Goal: Task Accomplishment & Management: Manage account settings

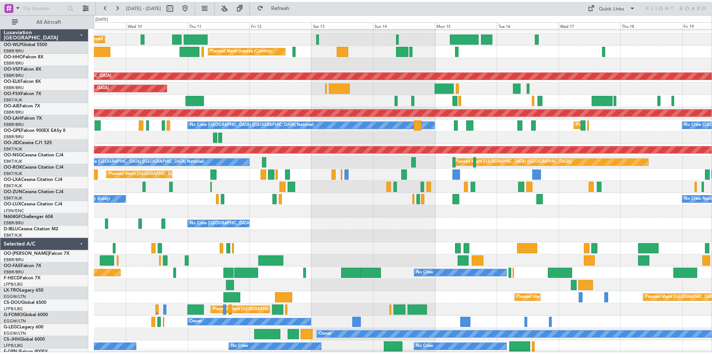
scroll to position [8, 0]
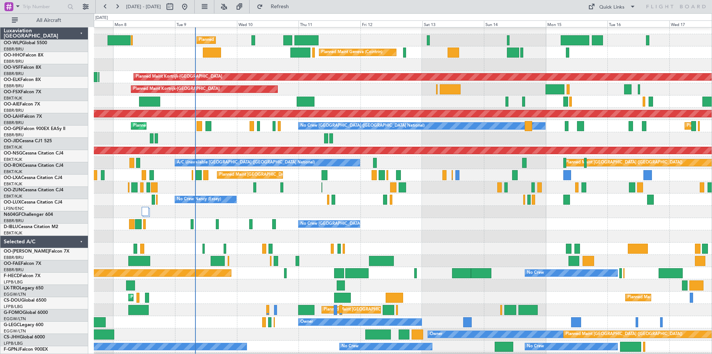
scroll to position [6, 0]
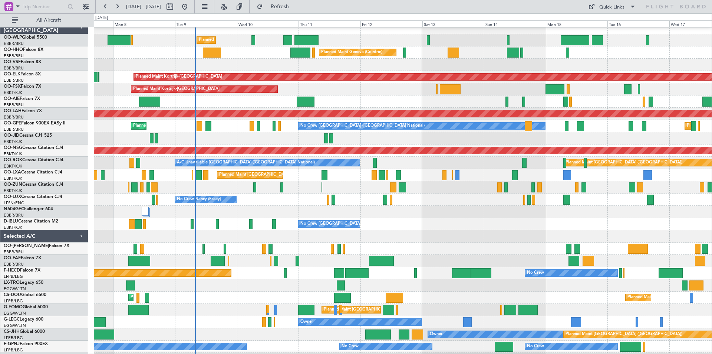
click at [214, 101] on div "Unplanned Maint [GEOGRAPHIC_DATA] ([GEOGRAPHIC_DATA] National)" at bounding box center [403, 101] width 618 height 12
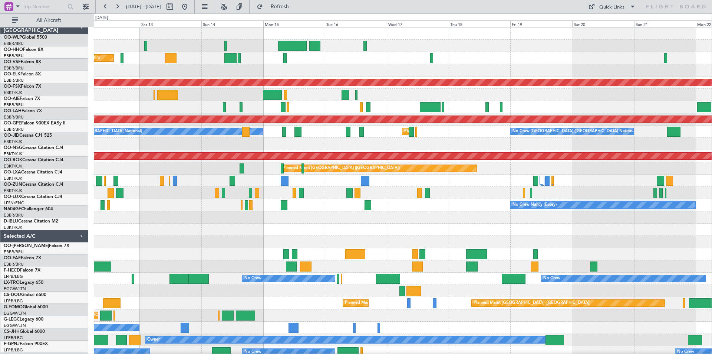
scroll to position [0, 0]
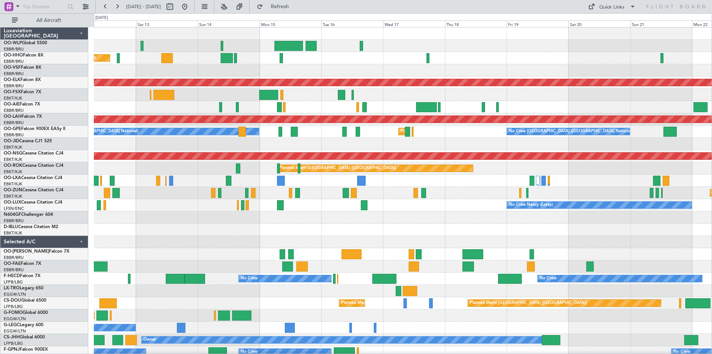
click at [303, 242] on div "Planned Maint Geneva (Cointrin) Planned Maint [GEOGRAPHIC_DATA]-[GEOGRAPHIC_DAT…" at bounding box center [403, 217] width 618 height 380
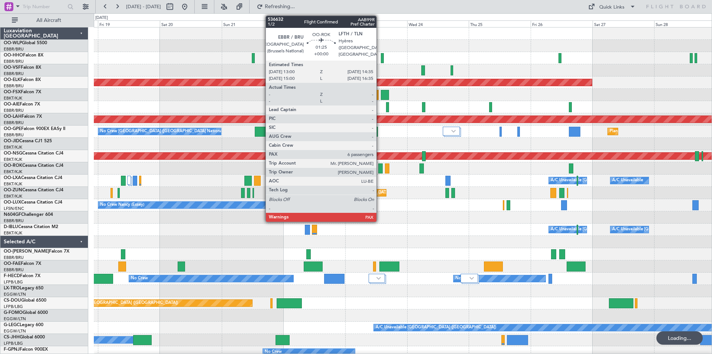
click at [380, 167] on div at bounding box center [380, 168] width 4 height 10
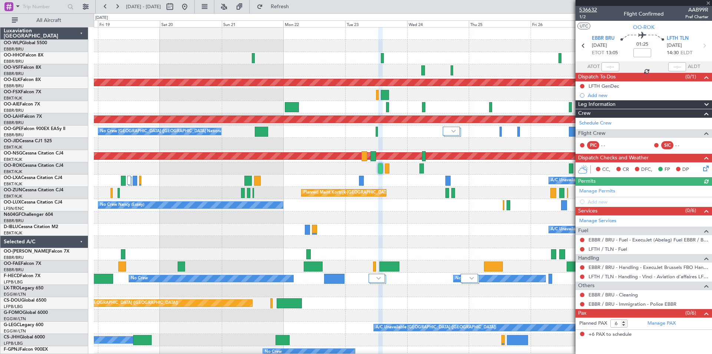
click at [591, 9] on span "536632" at bounding box center [589, 10] width 18 height 8
click at [211, 14] on mat-tooltip-component "Go to [DATE]" at bounding box center [209, 23] width 38 height 20
click at [191, 10] on button at bounding box center [185, 7] width 12 height 12
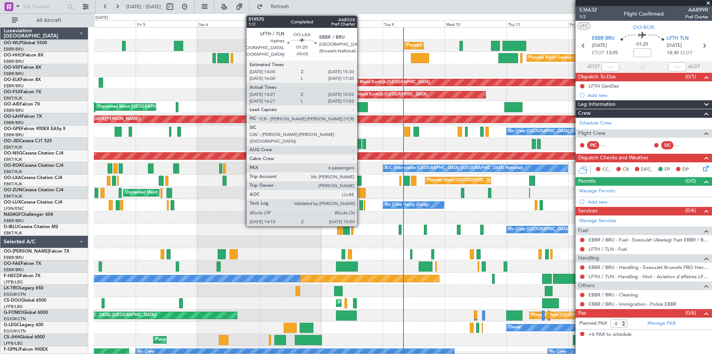
click at [361, 183] on div at bounding box center [360, 180] width 4 height 10
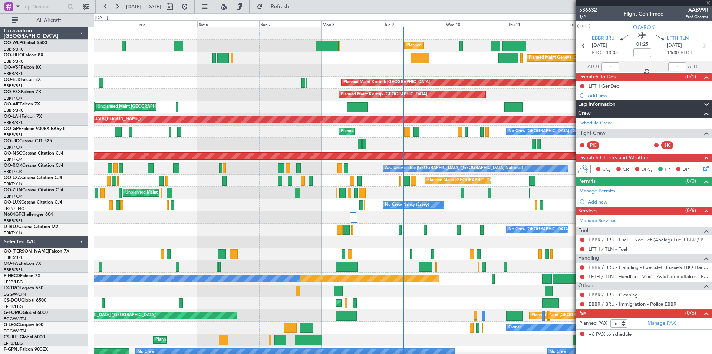
type input "-00:05"
type input "14:26"
type input "15:47"
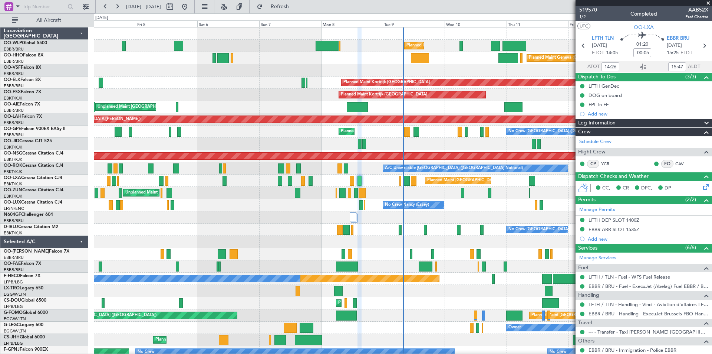
click at [710, 5] on span at bounding box center [708, 3] width 7 height 7
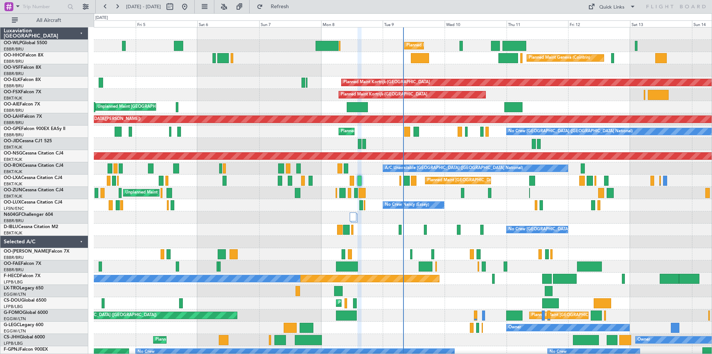
type input "0"
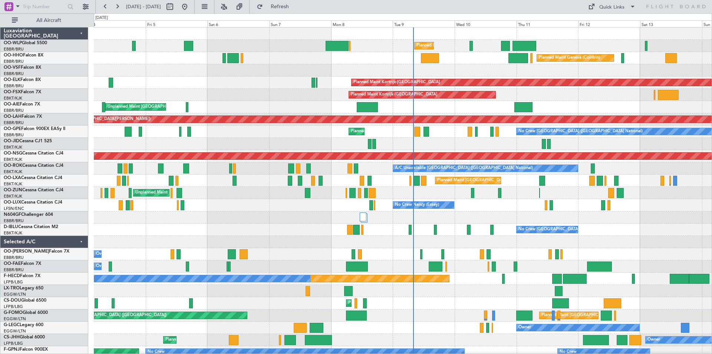
click at [521, 222] on div at bounding box center [403, 217] width 618 height 12
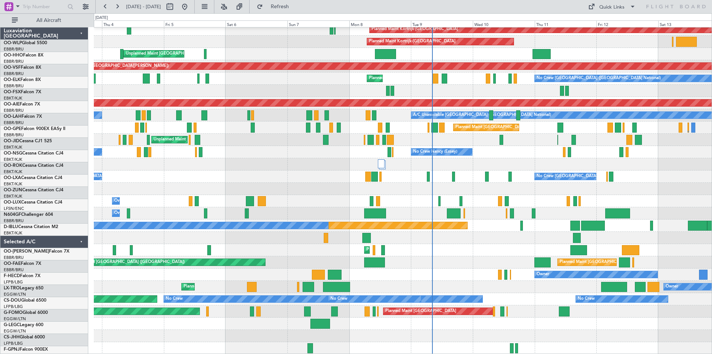
scroll to position [53, 0]
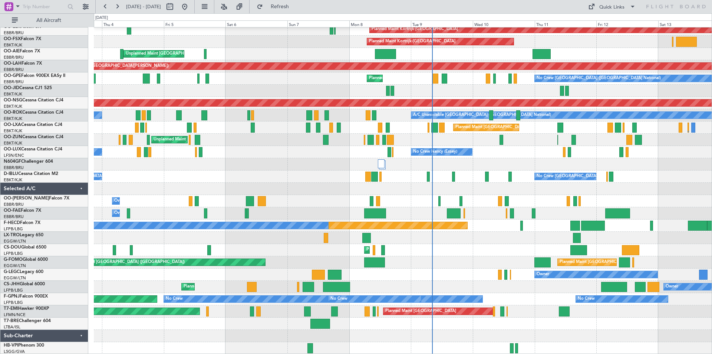
click at [397, 167] on div at bounding box center [403, 164] width 618 height 12
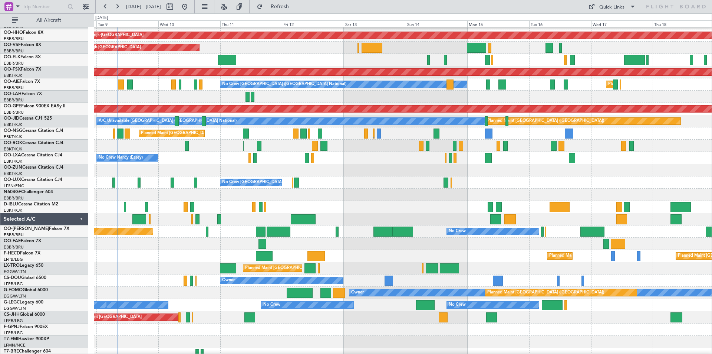
scroll to position [47, 0]
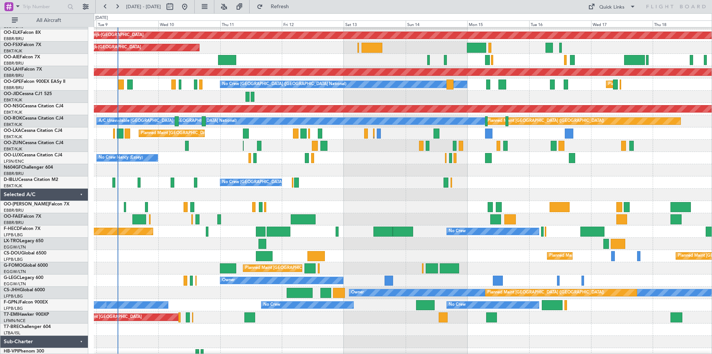
click at [237, 138] on div "Planned Maint [GEOGRAPHIC_DATA] ([GEOGRAPHIC_DATA] National)" at bounding box center [403, 133] width 618 height 12
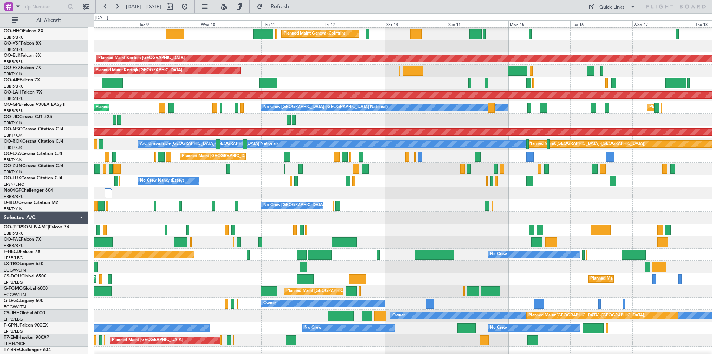
scroll to position [23, 0]
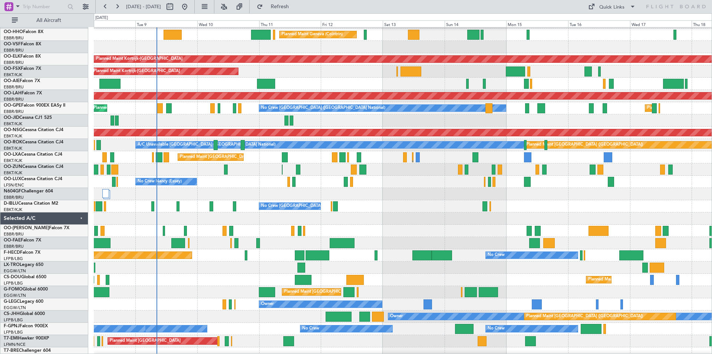
click at [584, 122] on div at bounding box center [403, 120] width 618 height 12
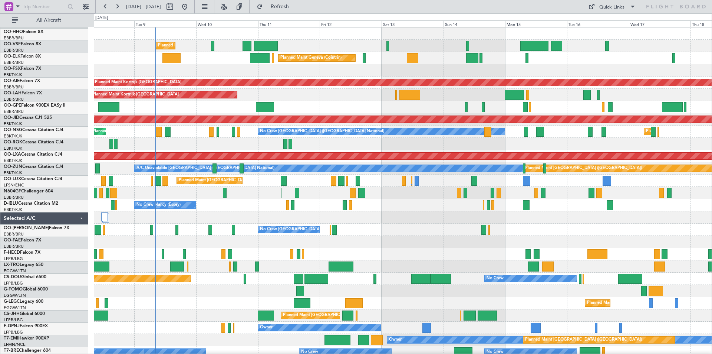
scroll to position [0, 0]
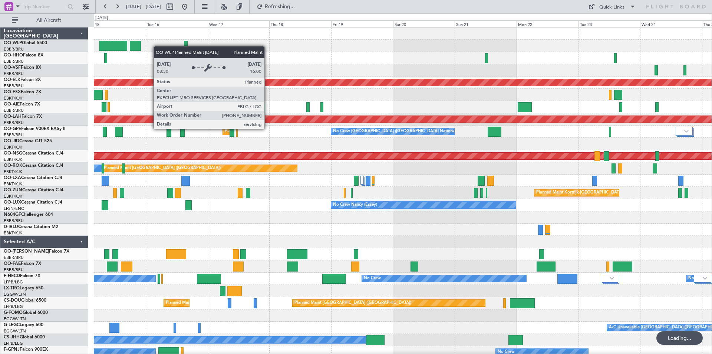
click at [0, 118] on html "[DATE] - [DATE] Refreshing... Quick Links All Aircraft Planned Maint [GEOGRAPHI…" at bounding box center [356, 177] width 712 height 354
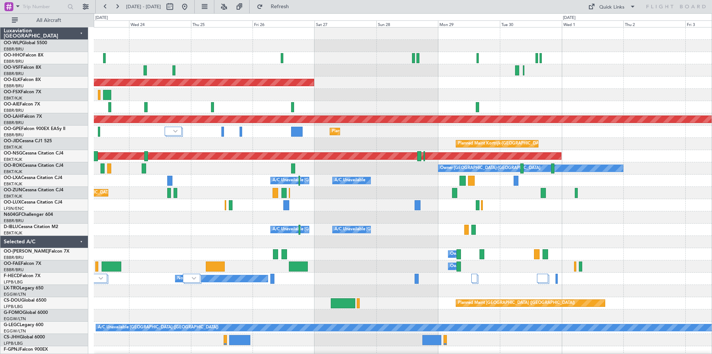
click at [0, 163] on html "[DATE] - [DATE] Refresh Quick Links All Aircraft Planned Maint [GEOGRAPHIC_DATA…" at bounding box center [356, 177] width 712 height 354
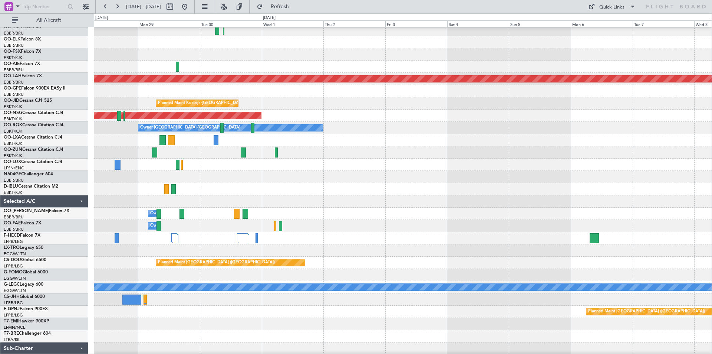
click at [0, 128] on html "[DATE] - [DATE] Refresh Quick Links All Aircraft Planned Maint [GEOGRAPHIC_DATA…" at bounding box center [356, 177] width 712 height 354
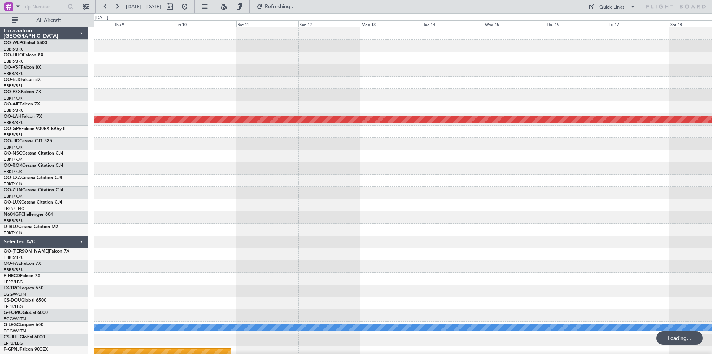
click at [0, 291] on html "[DATE] - [DATE] Refreshing... Quick Links All Aircraft Planned [GEOGRAPHIC_DATA…" at bounding box center [356, 177] width 712 height 354
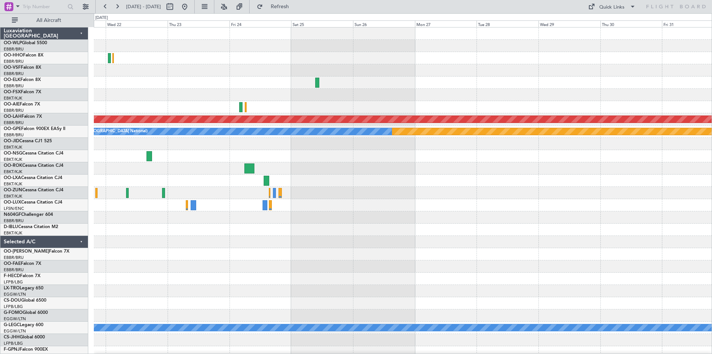
click at [114, 92] on div "Planned Maint [PERSON_NAME]-[GEOGRAPHIC_DATA][PERSON_NAME] ([GEOGRAPHIC_DATA][P…" at bounding box center [403, 204] width 618 height 355
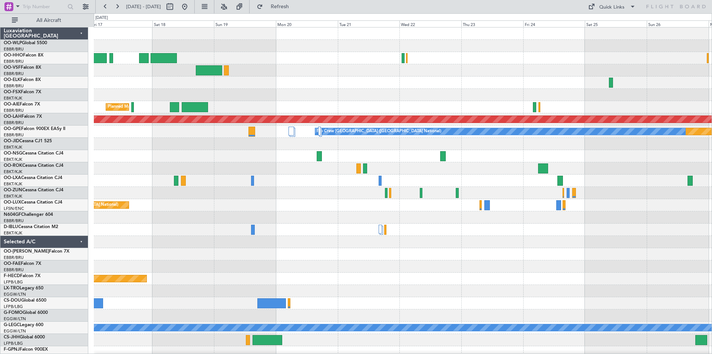
click at [712, 76] on div "Planned Maint [GEOGRAPHIC_DATA] ([GEOGRAPHIC_DATA] National) Planned [GEOGRAPHI…" at bounding box center [356, 183] width 712 height 340
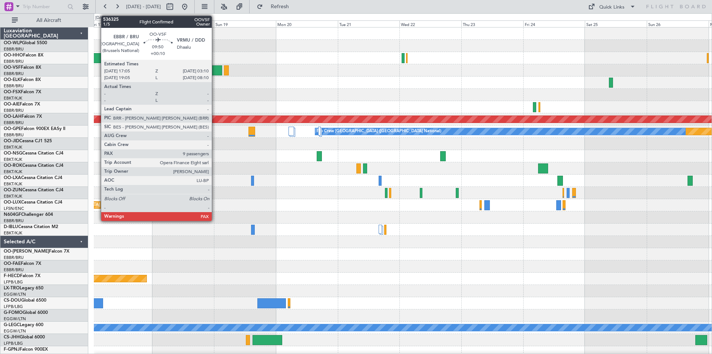
click at [215, 70] on div at bounding box center [209, 70] width 26 height 10
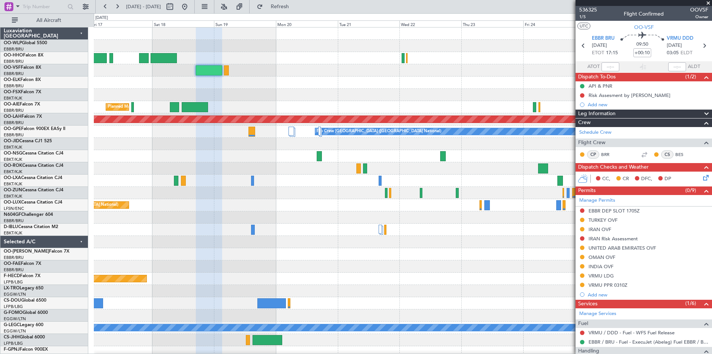
click at [707, 5] on span at bounding box center [708, 3] width 7 height 7
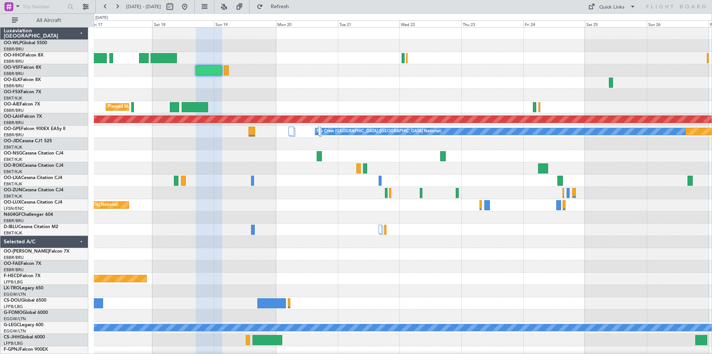
type input "0"
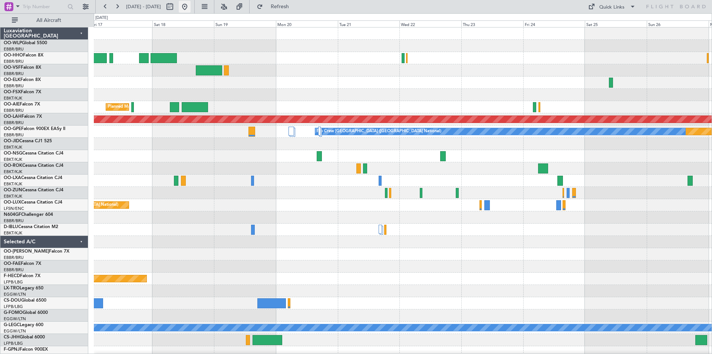
click at [191, 3] on button at bounding box center [185, 7] width 12 height 12
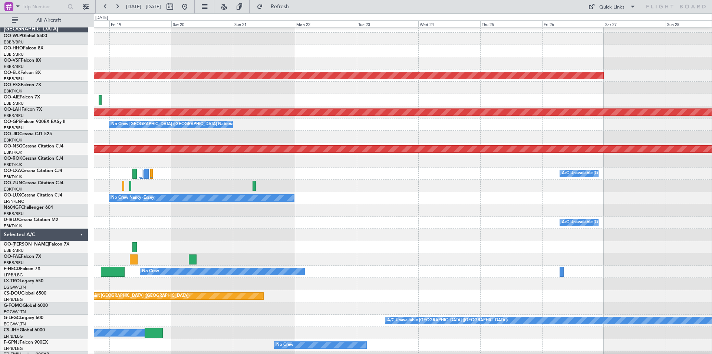
click at [157, 54] on div at bounding box center [403, 51] width 618 height 12
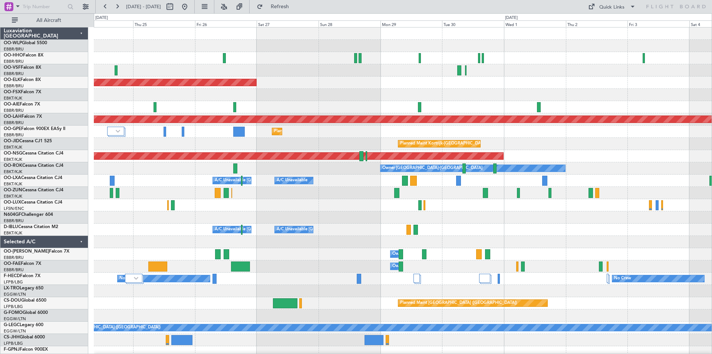
scroll to position [2, 0]
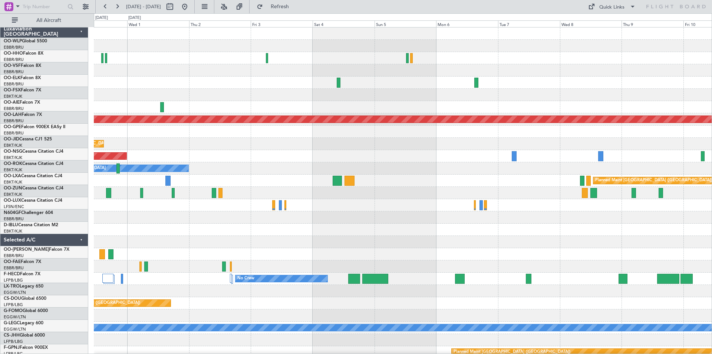
click at [83, 96] on div "Planned Maint [PERSON_NAME]-[GEOGRAPHIC_DATA][PERSON_NAME] ([GEOGRAPHIC_DATA][P…" at bounding box center [356, 183] width 712 height 340
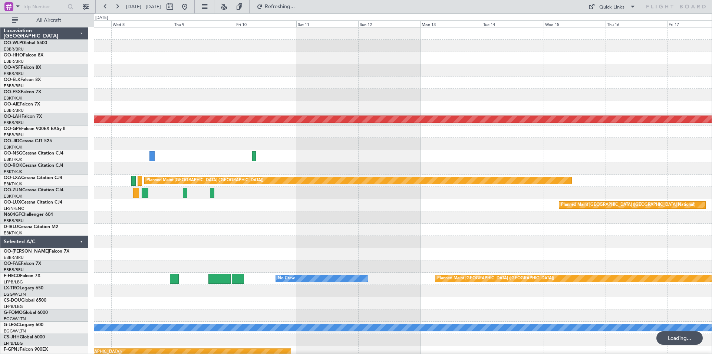
scroll to position [0, 0]
click at [0, 183] on html "[DATE] - [DATE] Refreshing... Quick Links All Aircraft Planned [GEOGRAPHIC_DATA…" at bounding box center [356, 177] width 712 height 354
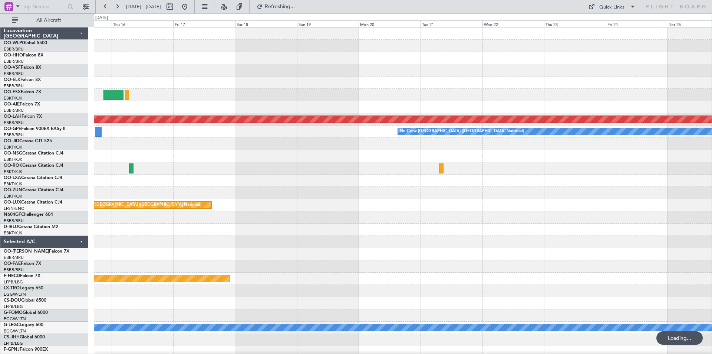
click at [0, 92] on html "[DATE] - [DATE] Refreshing... Quick Links All Aircraft Planned [GEOGRAPHIC_DATA…" at bounding box center [356, 177] width 712 height 354
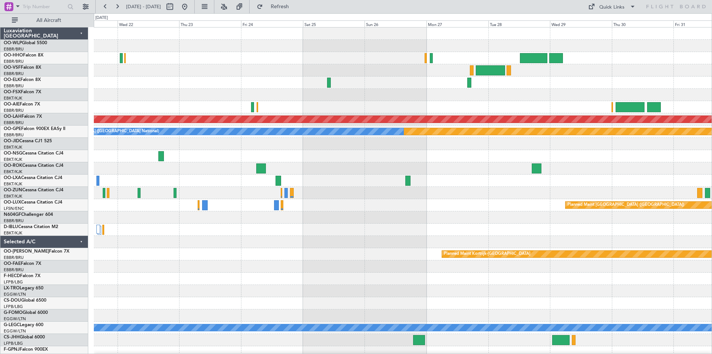
drag, startPoint x: 328, startPoint y: 51, endPoint x: 558, endPoint y: 68, distance: 230.6
drag, startPoint x: 558, startPoint y: 68, endPoint x: 482, endPoint y: 60, distance: 77.2
click at [298, 73] on div at bounding box center [403, 70] width 618 height 12
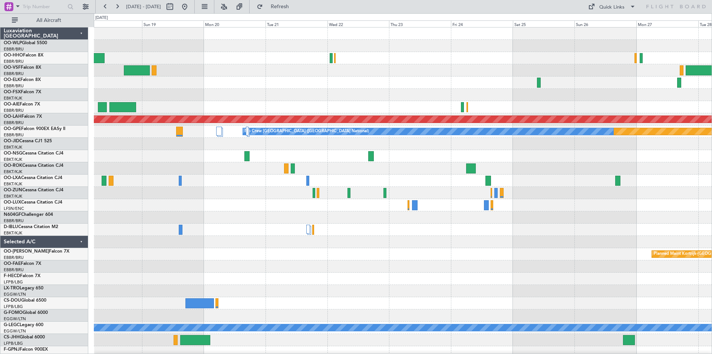
click at [591, 191] on div "Planned Maint [GEOGRAPHIC_DATA] ([GEOGRAPHIC_DATA] National) Planned [GEOGRAPHI…" at bounding box center [403, 204] width 618 height 355
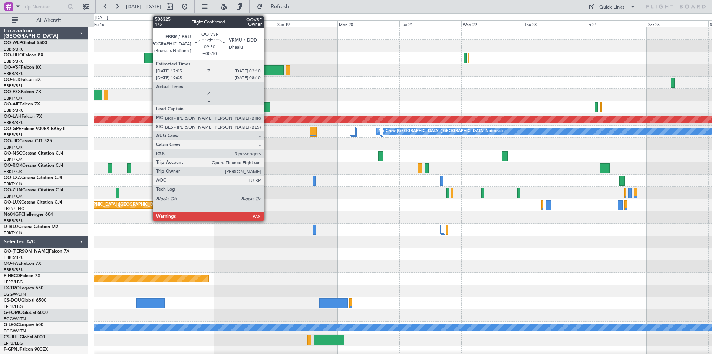
click at [267, 69] on div at bounding box center [271, 70] width 26 height 10
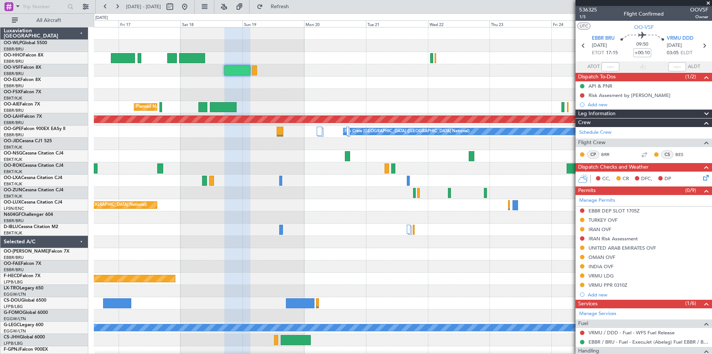
click at [271, 92] on div "Planned Maint [GEOGRAPHIC_DATA] ([GEOGRAPHIC_DATA] National) Planned [GEOGRAPHI…" at bounding box center [403, 217] width 618 height 380
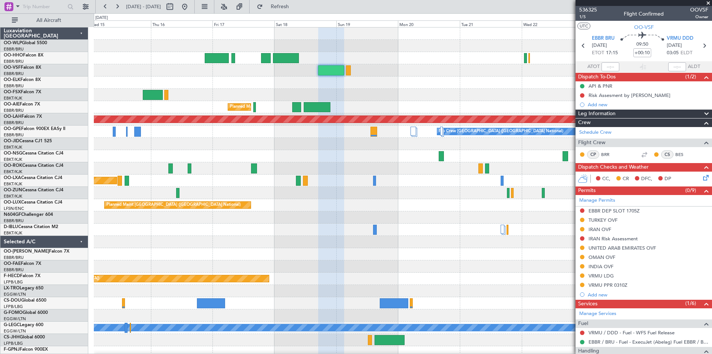
click at [545, 143] on div "Planned Maint [GEOGRAPHIC_DATA] ([GEOGRAPHIC_DATA] National) Planned [GEOGRAPHI…" at bounding box center [403, 204] width 618 height 355
click at [191, 9] on button at bounding box center [185, 7] width 12 height 12
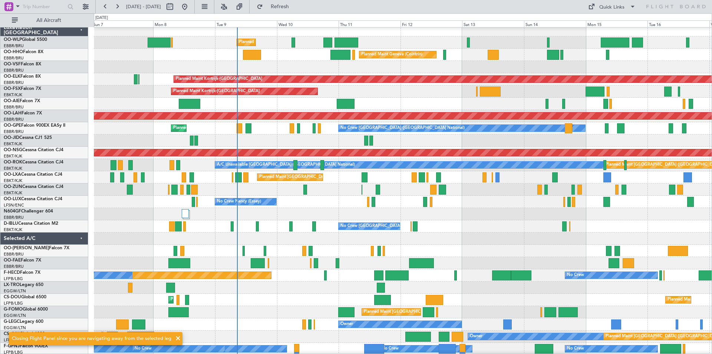
click at [386, 142] on div at bounding box center [403, 140] width 618 height 12
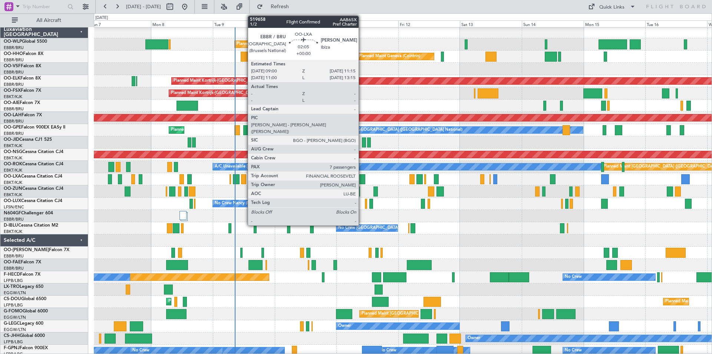
click at [362, 181] on div at bounding box center [363, 179] width 6 height 10
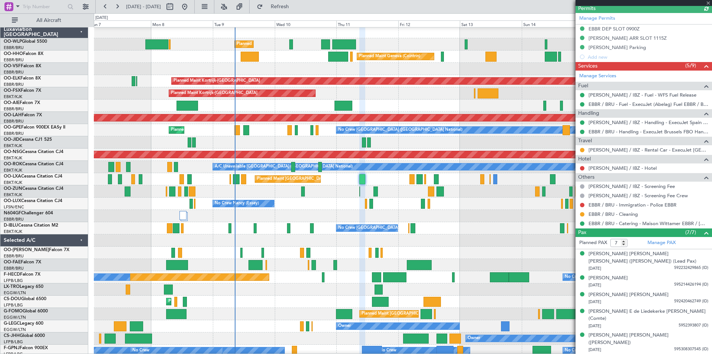
scroll to position [182, 0]
click at [621, 151] on link "[PERSON_NAME] / IBZ - Rental Car - ExecuJet [GEOGRAPHIC_DATA] [PERSON_NAME] / I…" at bounding box center [649, 150] width 120 height 6
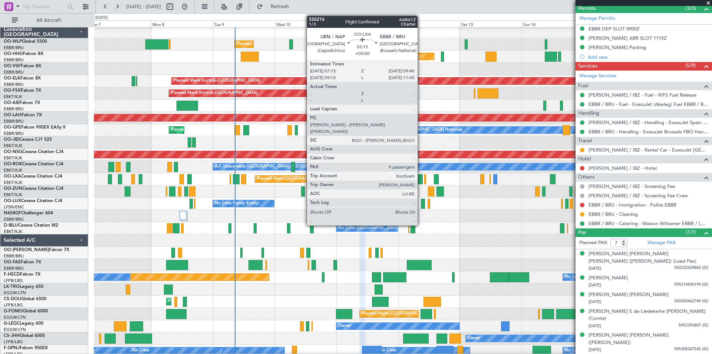
click at [421, 183] on div at bounding box center [420, 179] width 6 height 10
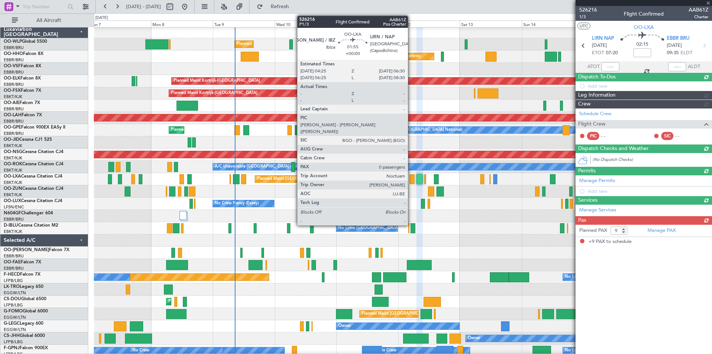
scroll to position [0, 0]
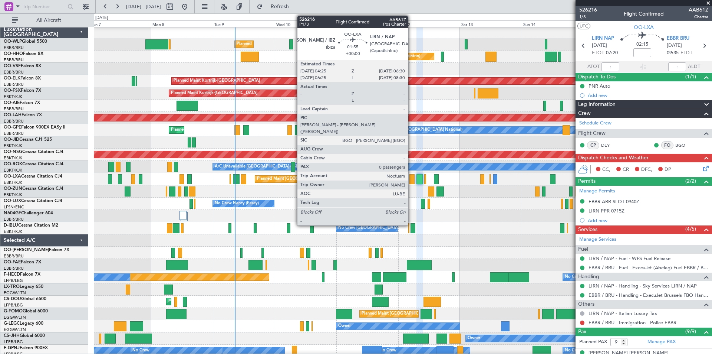
click at [411, 180] on div at bounding box center [413, 179] width 6 height 10
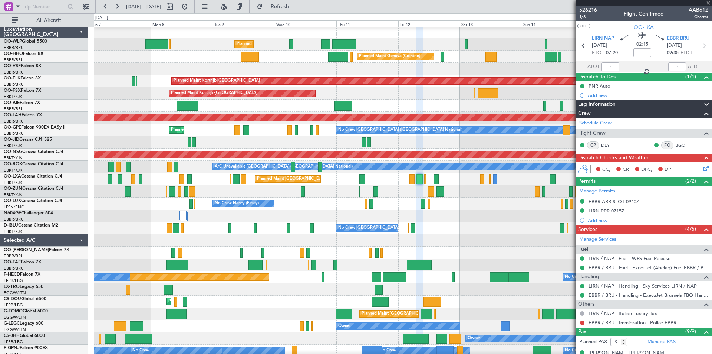
type input "0"
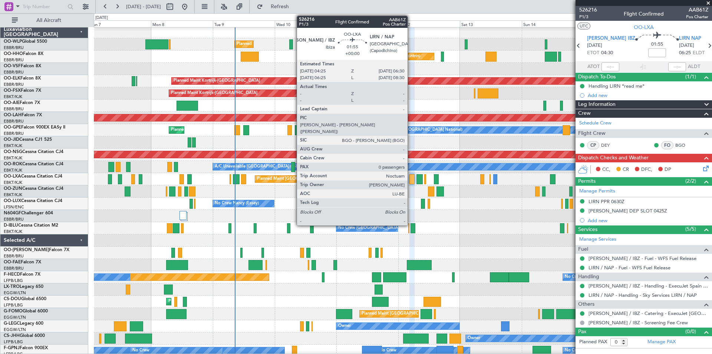
click at [411, 182] on div at bounding box center [413, 179] width 6 height 10
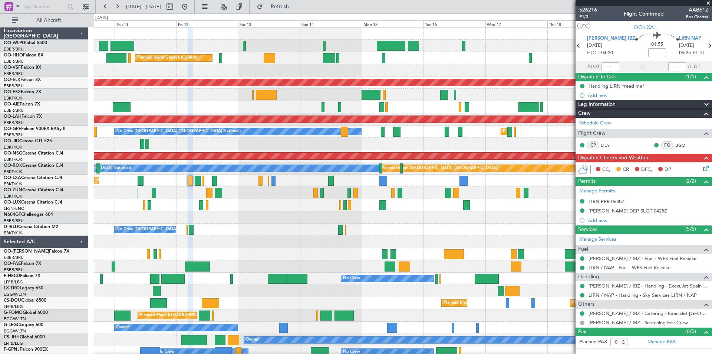
click at [278, 197] on div "Planned Maint Liege Planned Maint Geneva ([GEOGRAPHIC_DATA]) Planned Maint [GEO…" at bounding box center [403, 217] width 618 height 380
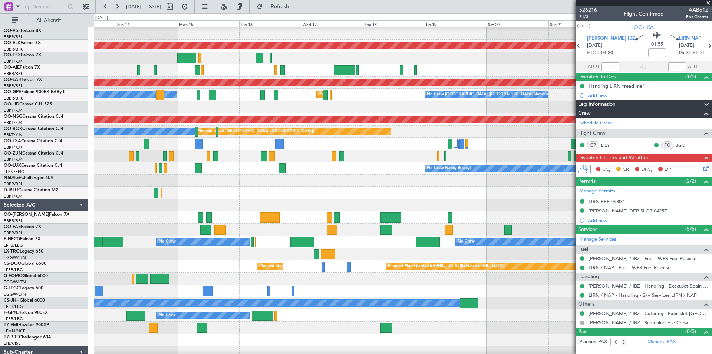
click at [248, 171] on div "No Crew Nancy (Essey)" at bounding box center [403, 168] width 618 height 12
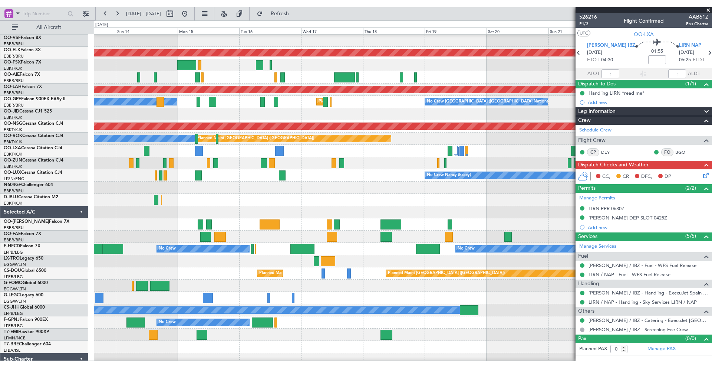
scroll to position [37, 0]
